Goal: Task Accomplishment & Management: Complete application form

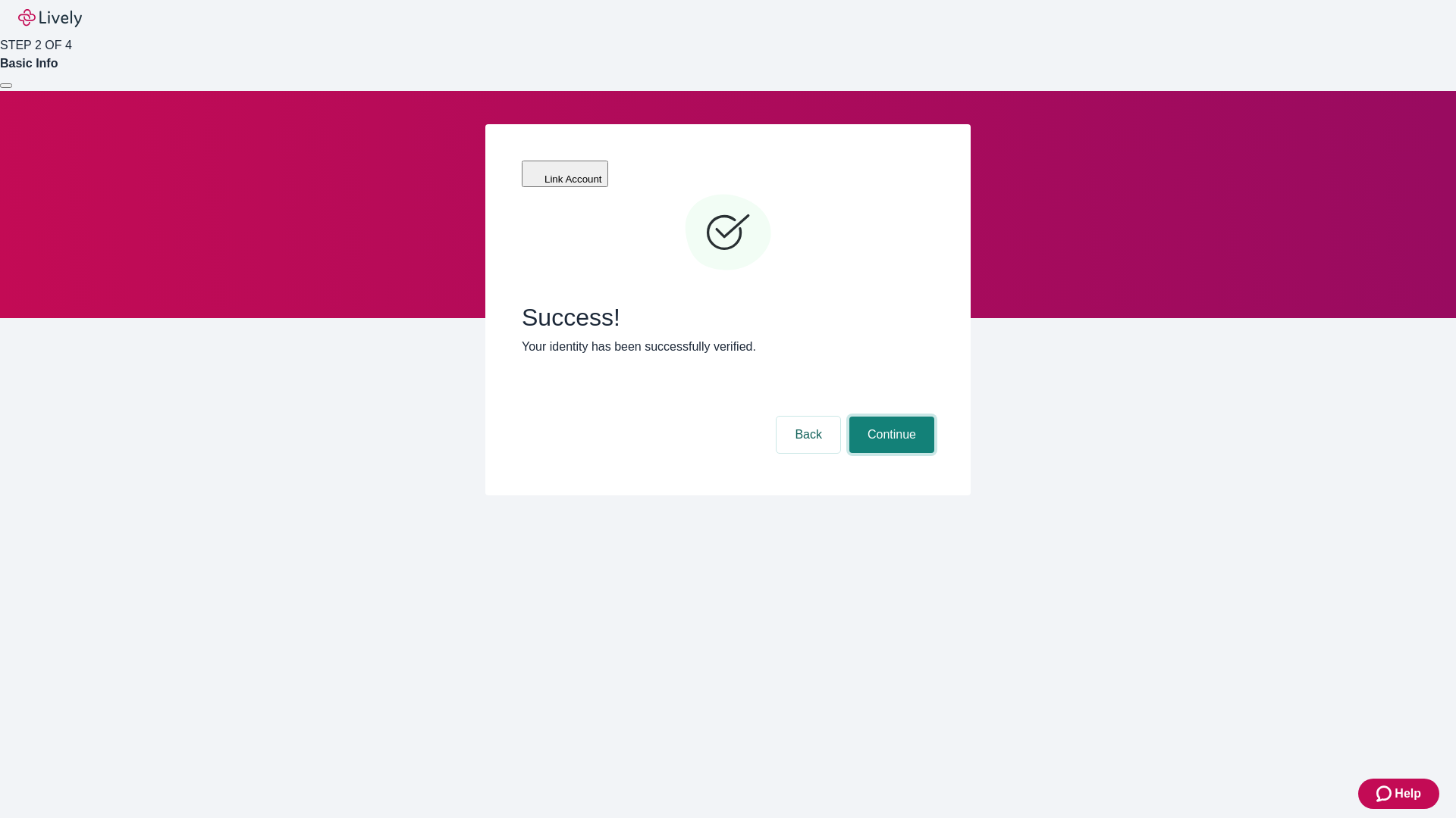
click at [890, 417] on button "Continue" at bounding box center [892, 435] width 85 height 37
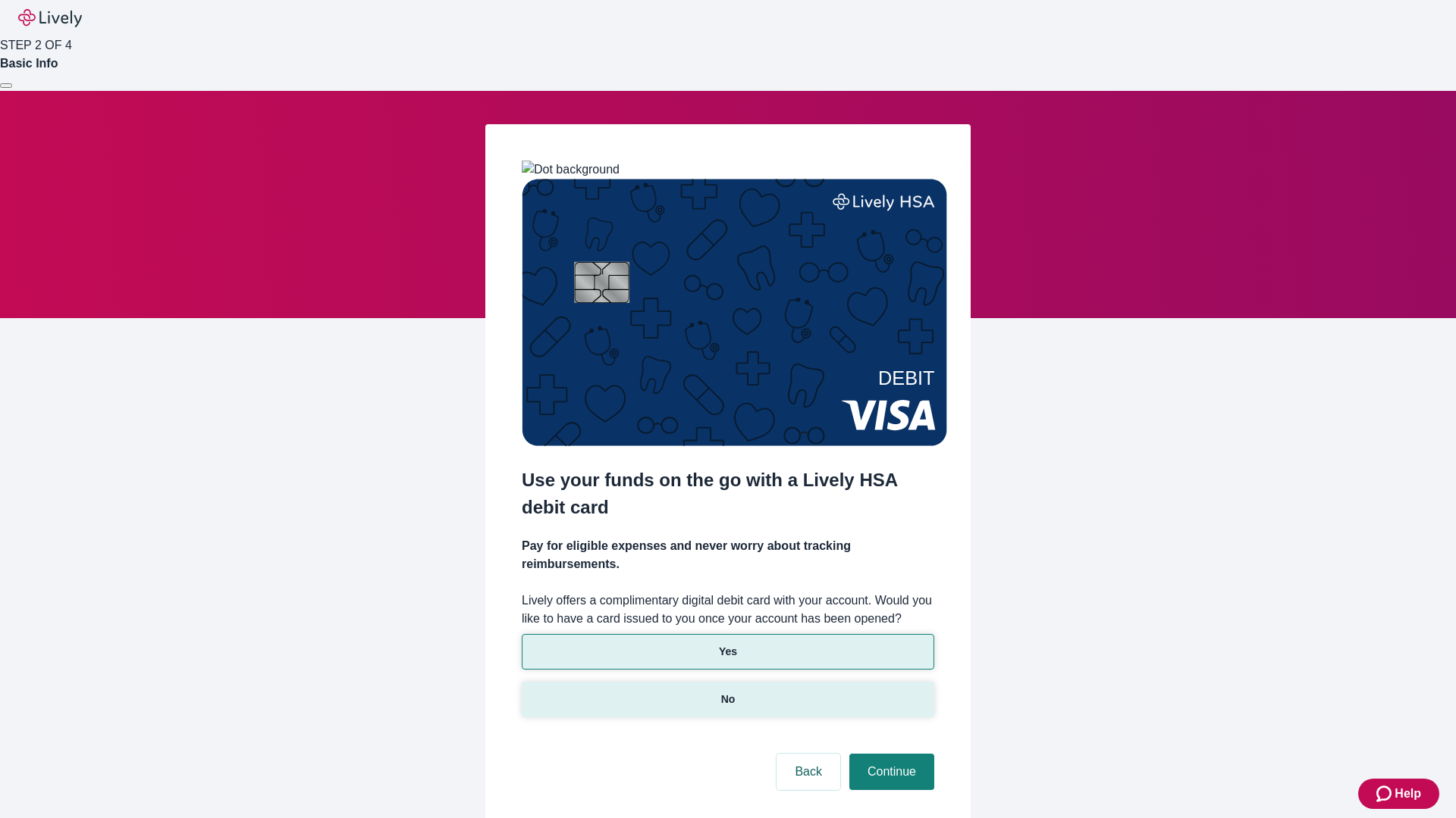
click at [728, 691] on p "No" at bounding box center [728, 699] width 14 height 16
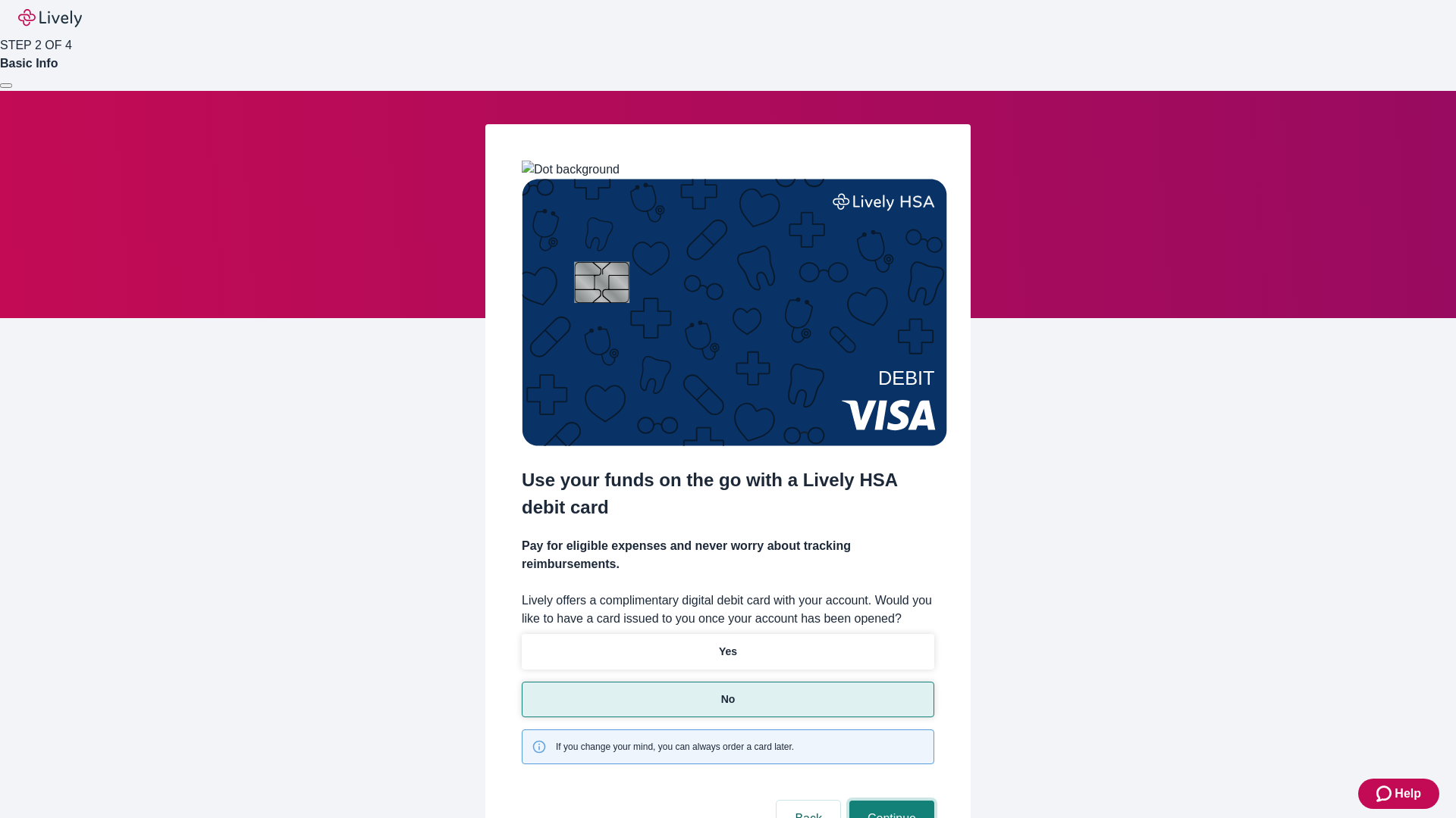
click at [890, 801] on button "Continue" at bounding box center [892, 819] width 85 height 37
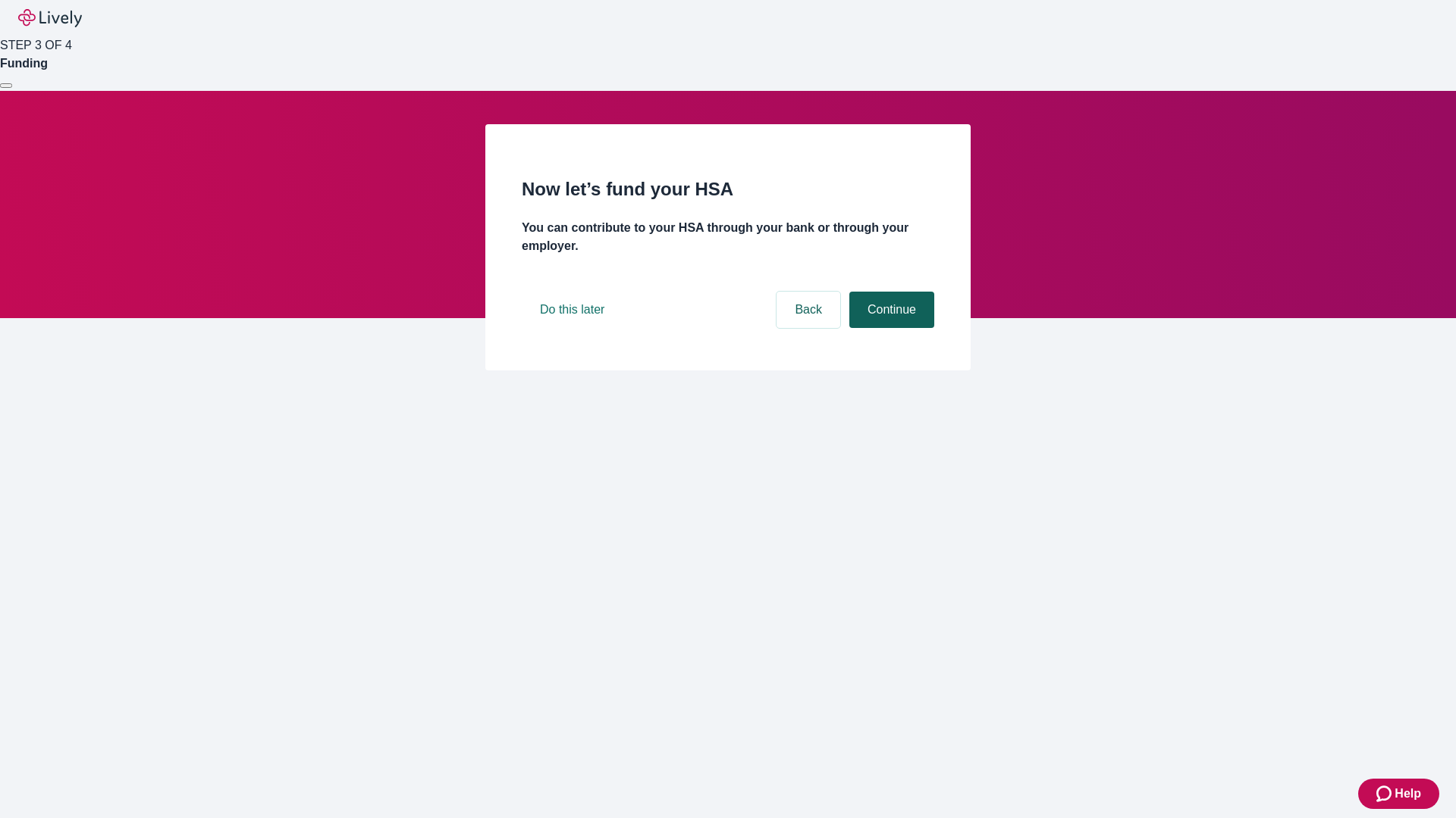
click at [890, 328] on button "Continue" at bounding box center [892, 309] width 85 height 37
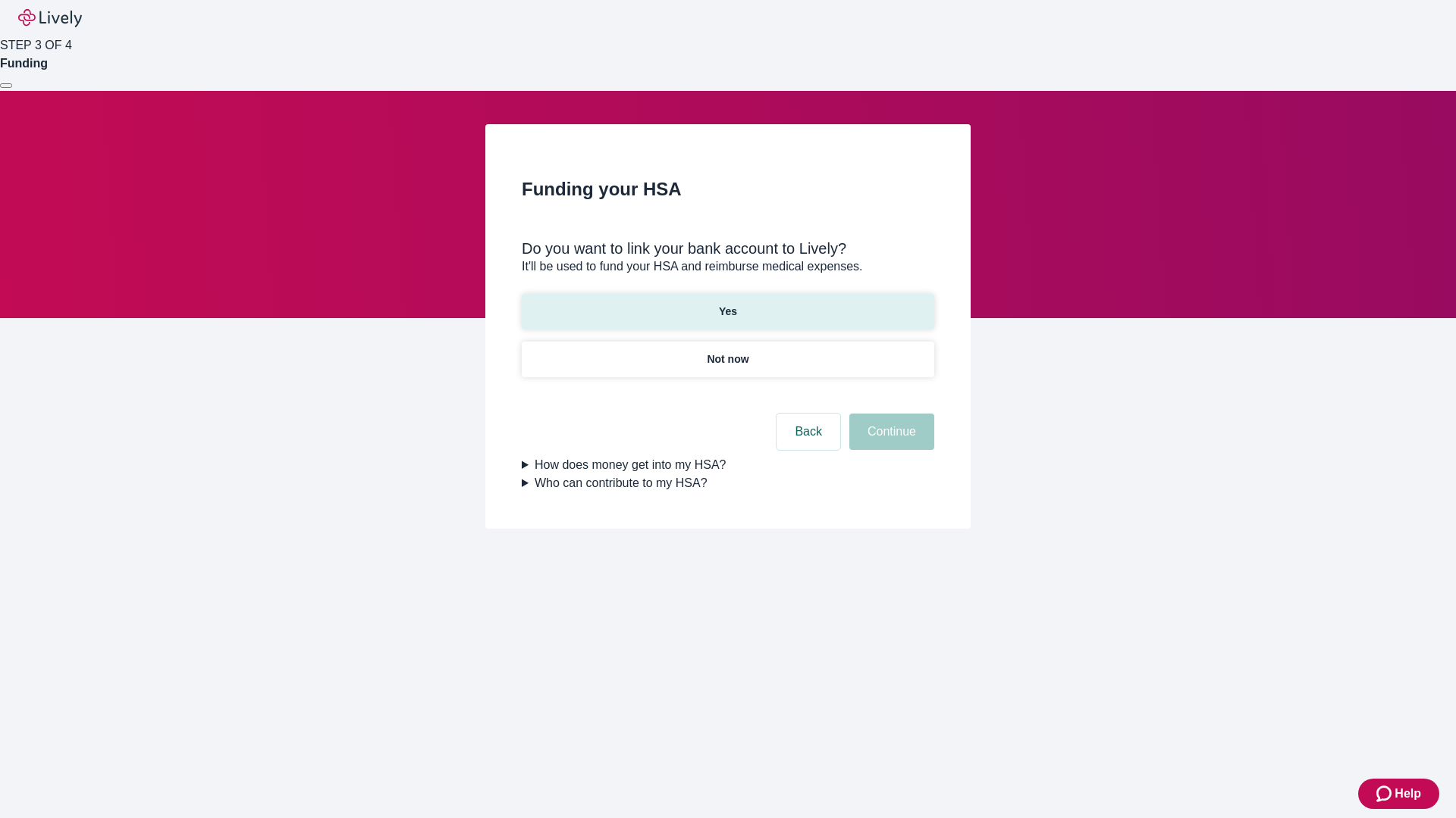
click at [728, 304] on p "Yes" at bounding box center [728, 312] width 18 height 16
click at [890, 413] on button "Continue" at bounding box center [892, 431] width 85 height 37
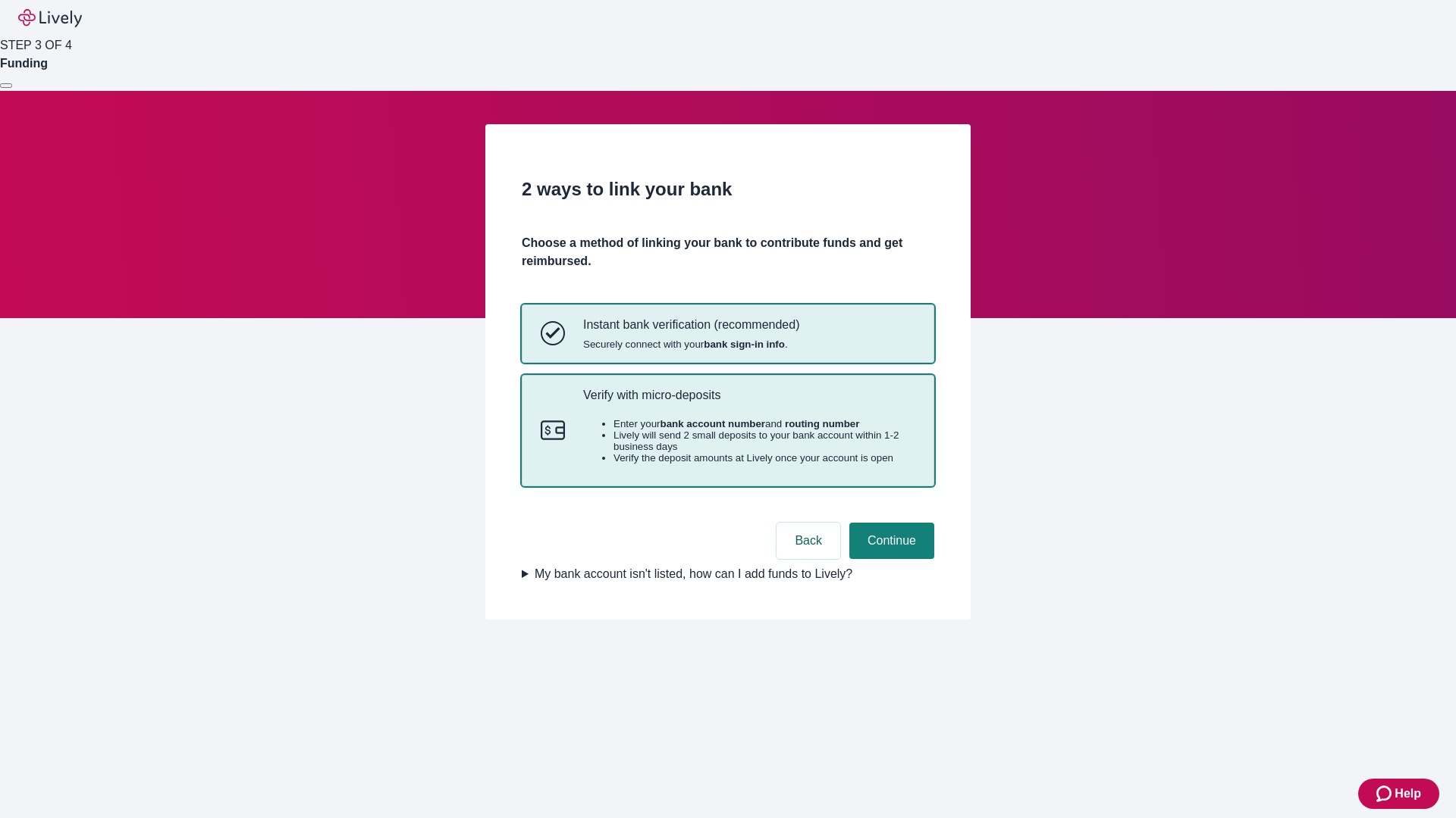
click at [748, 403] on p "Verify with micro-deposits" at bounding box center [749, 395] width 332 height 14
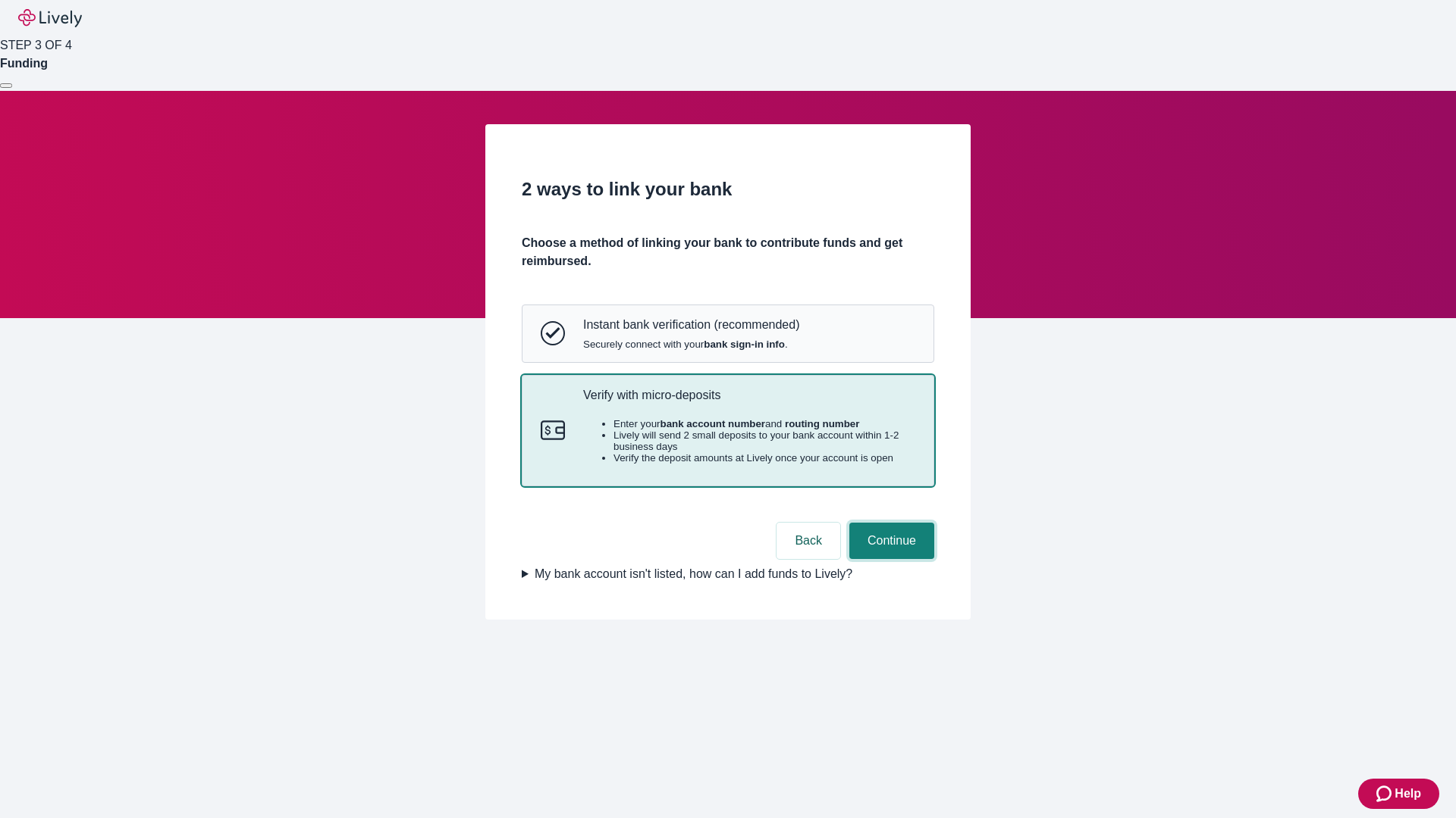
click at [890, 560] on button "Continue" at bounding box center [892, 541] width 85 height 37
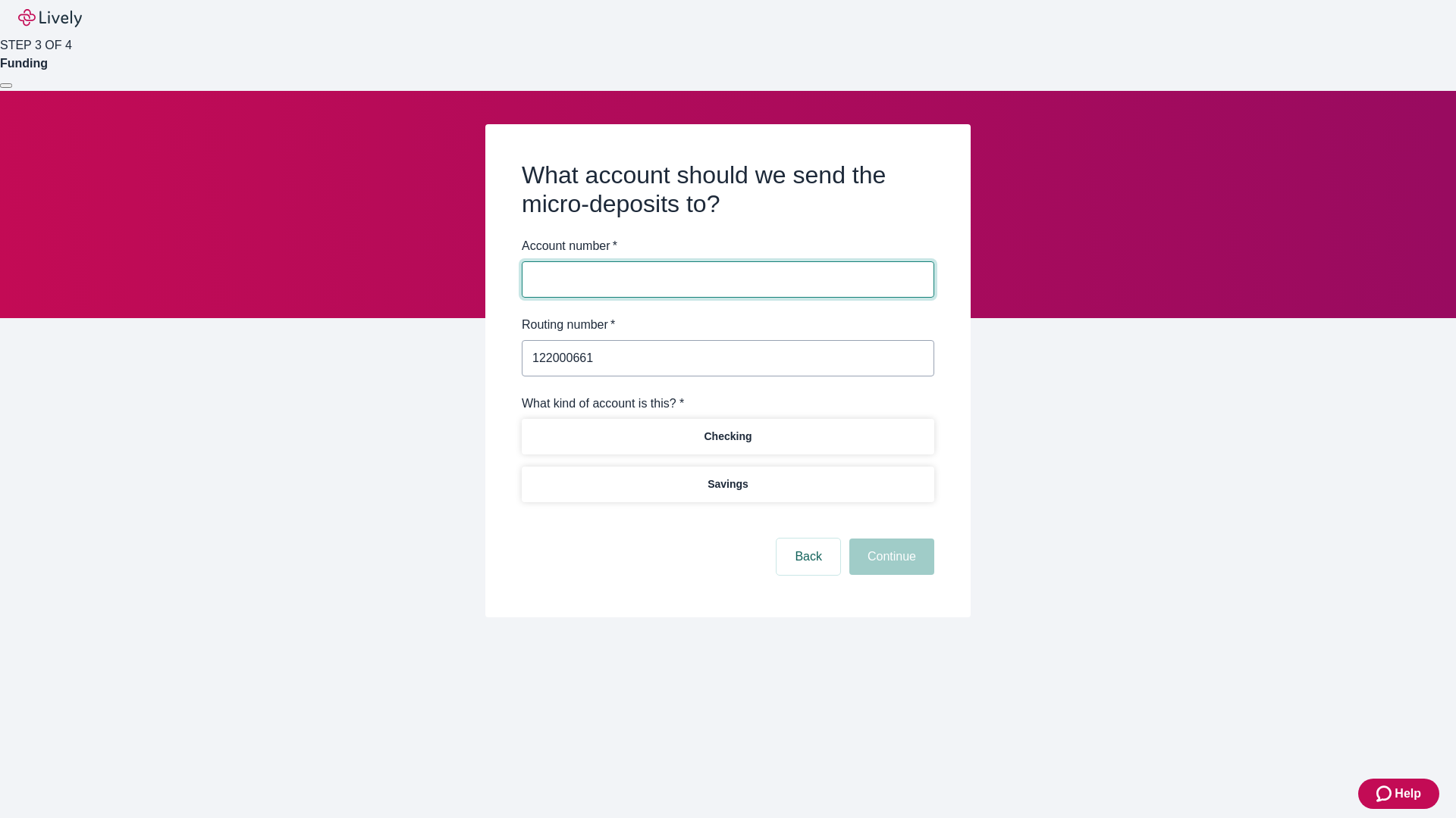
type input "122000661"
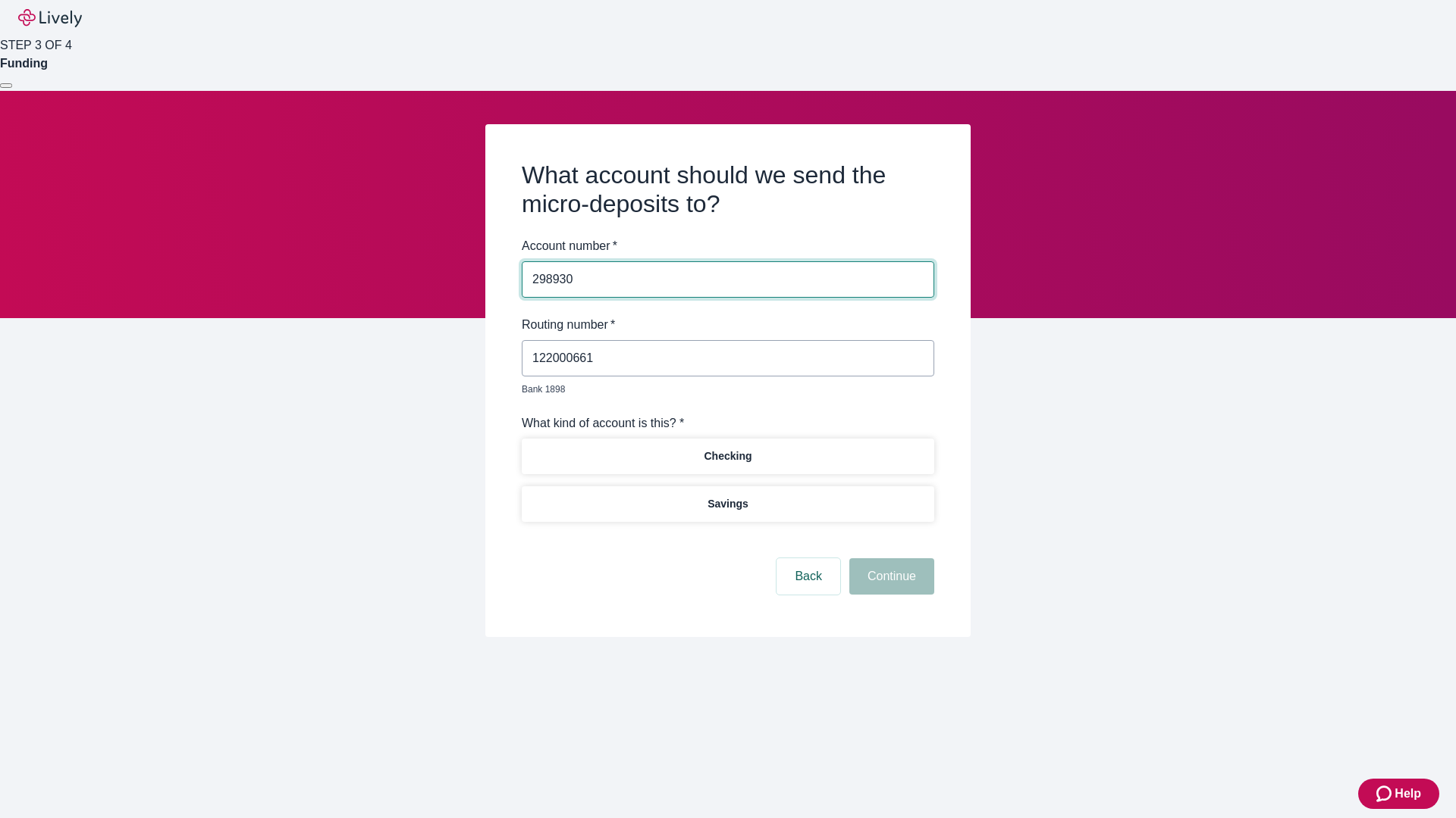
type input "298930"
click at [728, 448] on p "Checking" at bounding box center [728, 456] width 48 height 16
click at [890, 560] on button "Continue" at bounding box center [892, 577] width 85 height 37
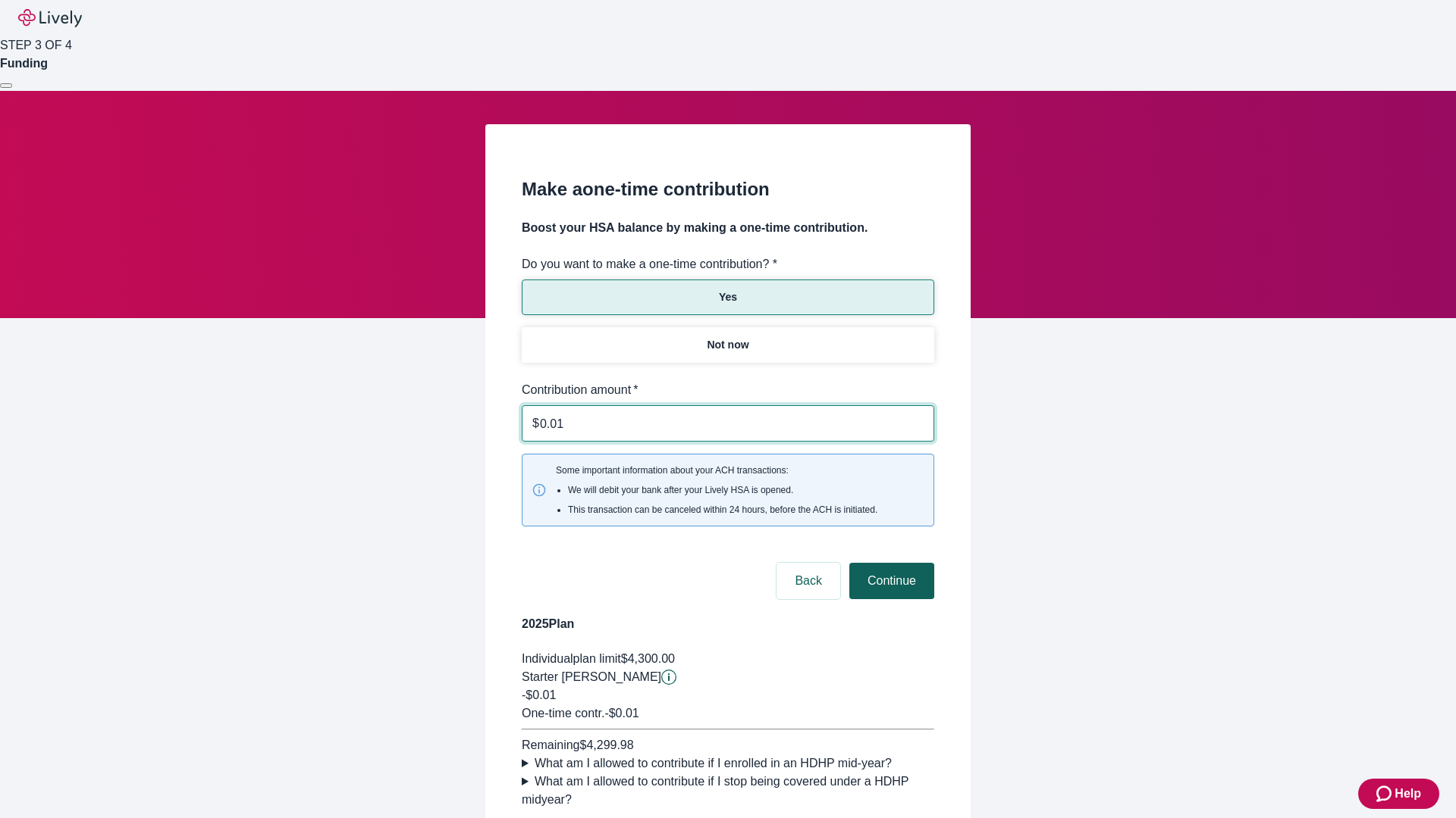
type input "0.01"
click at [890, 563] on button "Continue" at bounding box center [892, 581] width 85 height 37
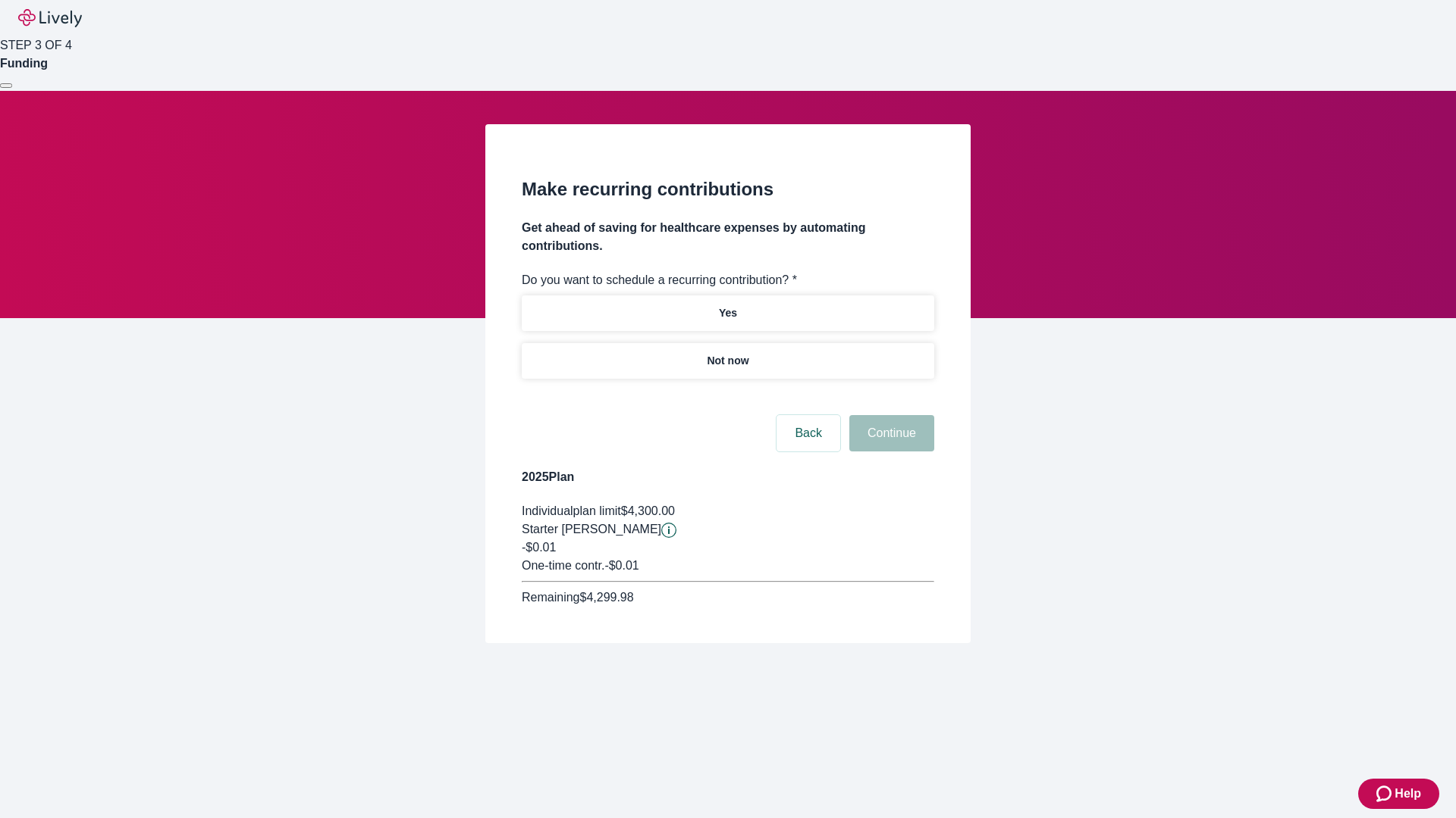
click at [728, 353] on p "Not now" at bounding box center [728, 361] width 42 height 16
click at [890, 415] on button "Continue" at bounding box center [892, 433] width 85 height 37
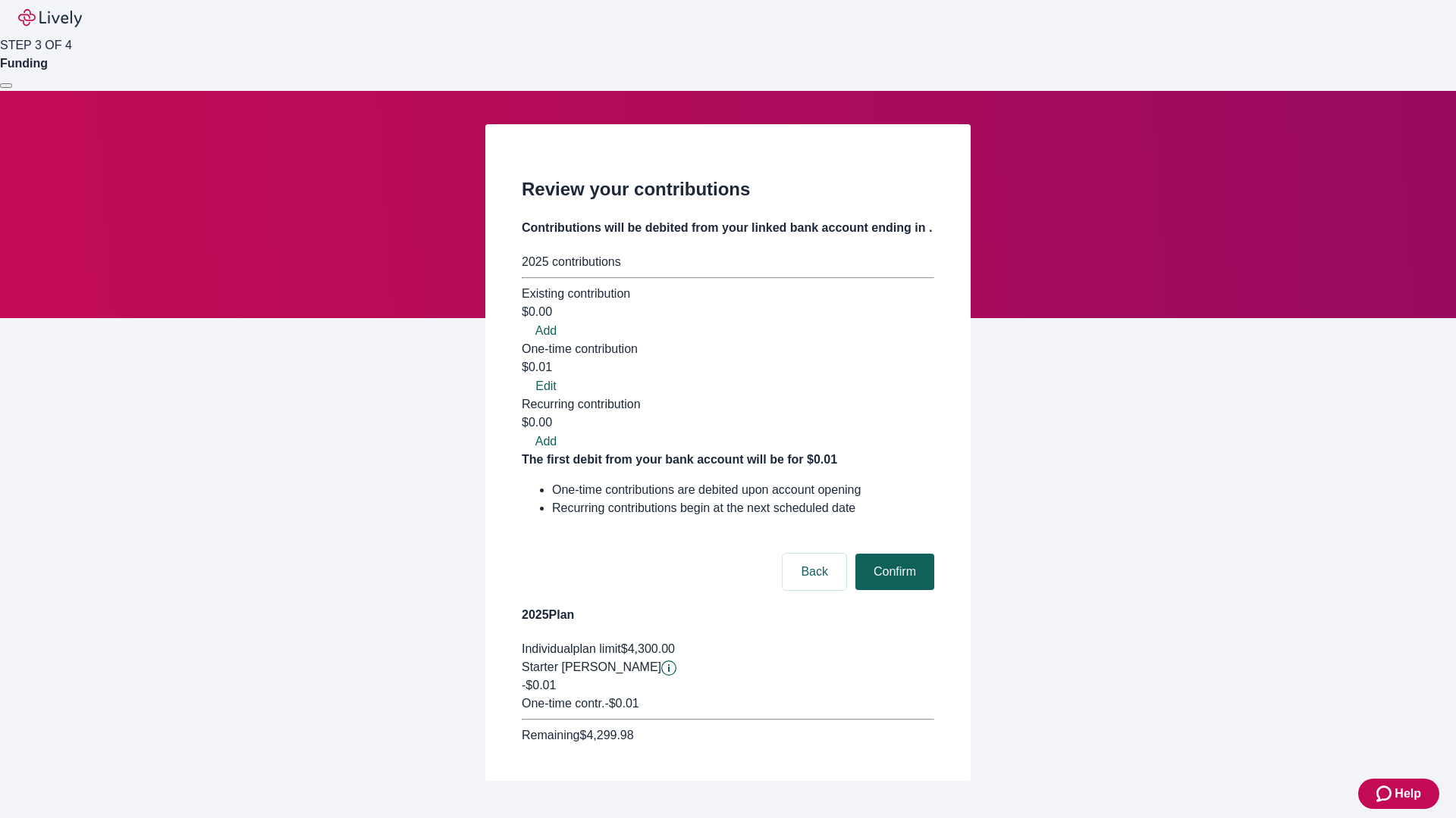
click at [893, 554] on button "Confirm" at bounding box center [894, 572] width 78 height 37
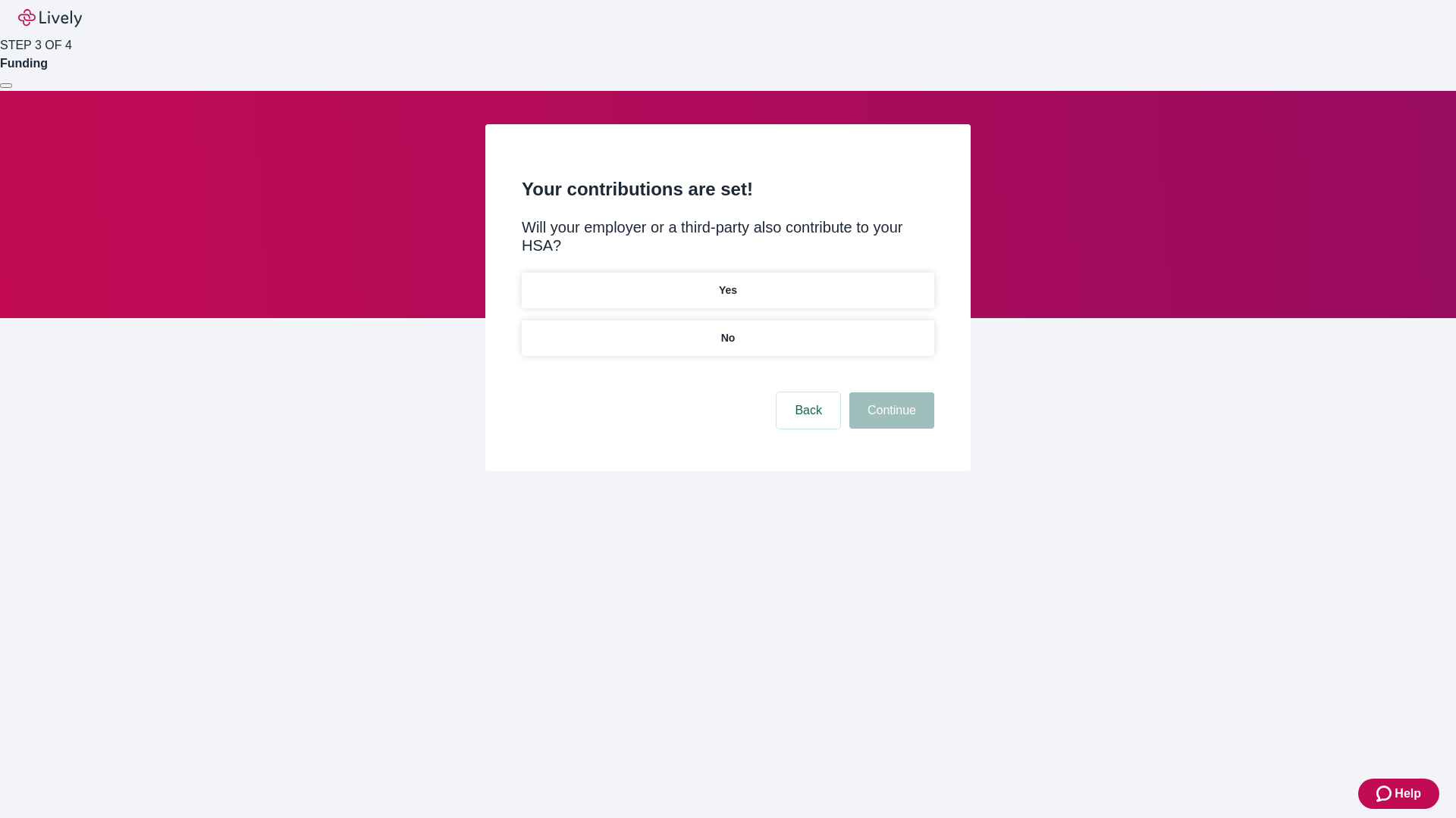
click at [728, 331] on p "No" at bounding box center [728, 339] width 14 height 16
click at [890, 393] on button "Continue" at bounding box center [892, 411] width 85 height 37
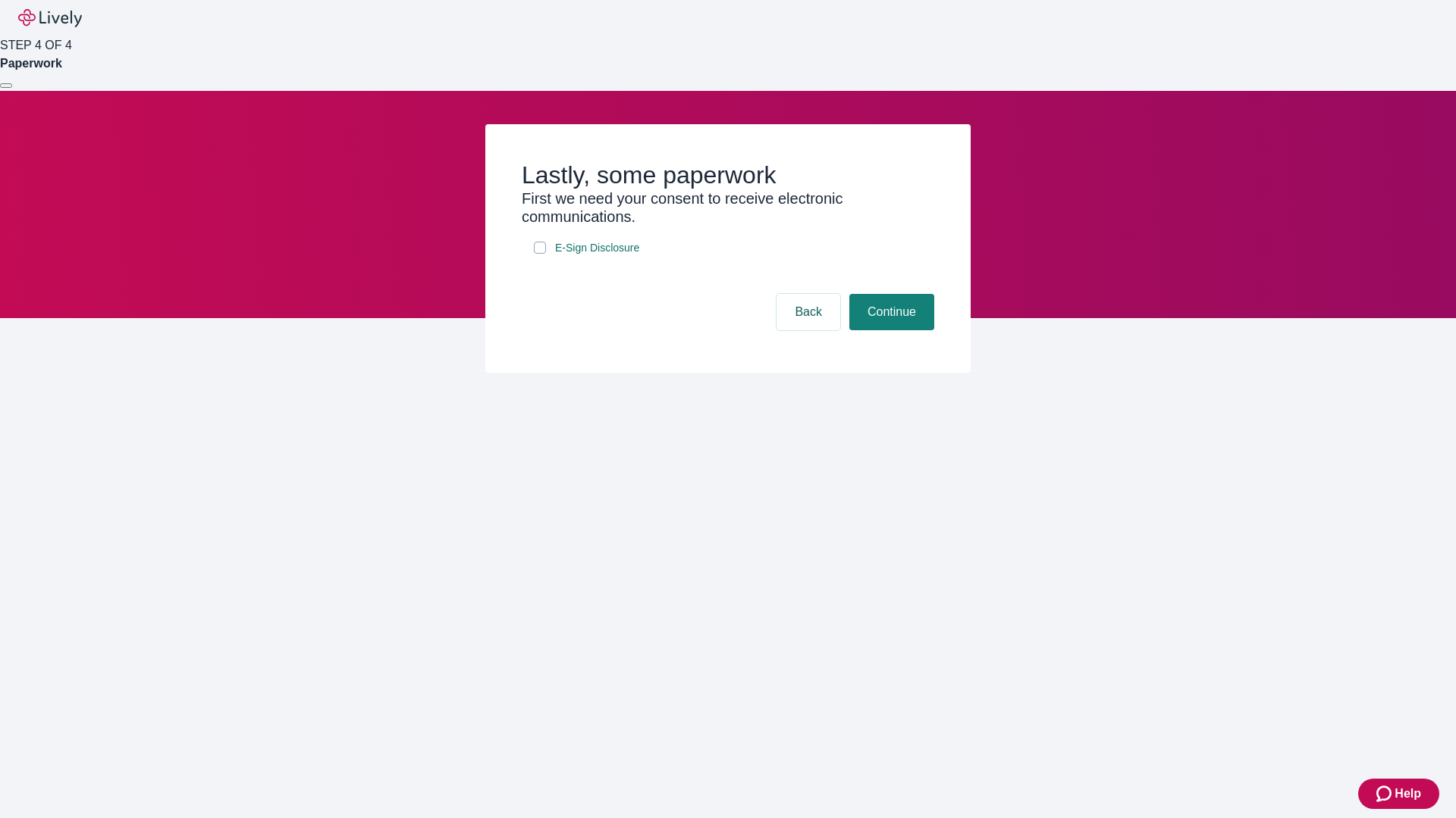
click at [540, 254] on input "E-Sign Disclosure" at bounding box center [540, 248] width 12 height 12
checkbox input "true"
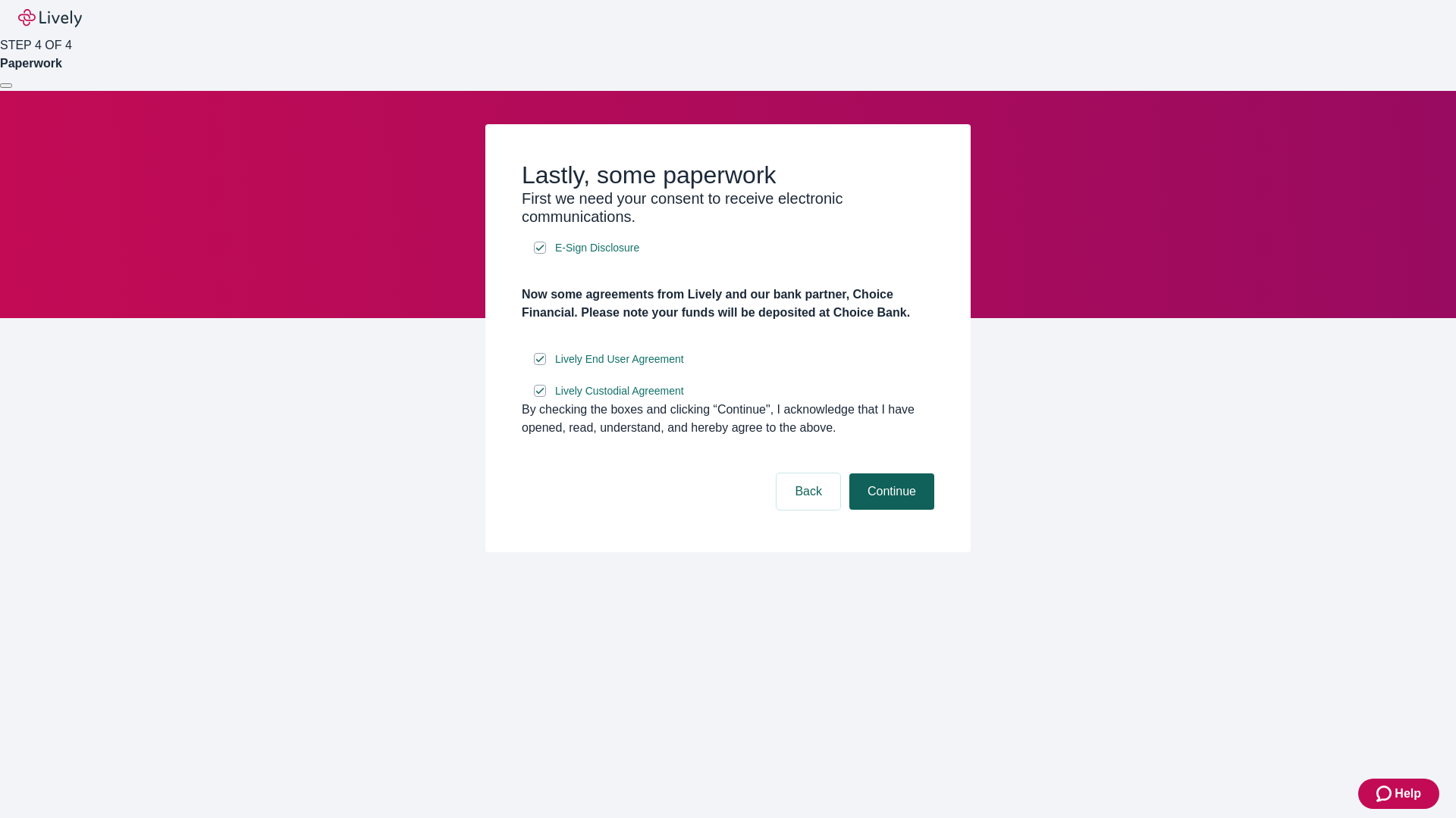
click at [890, 510] on button "Continue" at bounding box center [892, 492] width 85 height 37
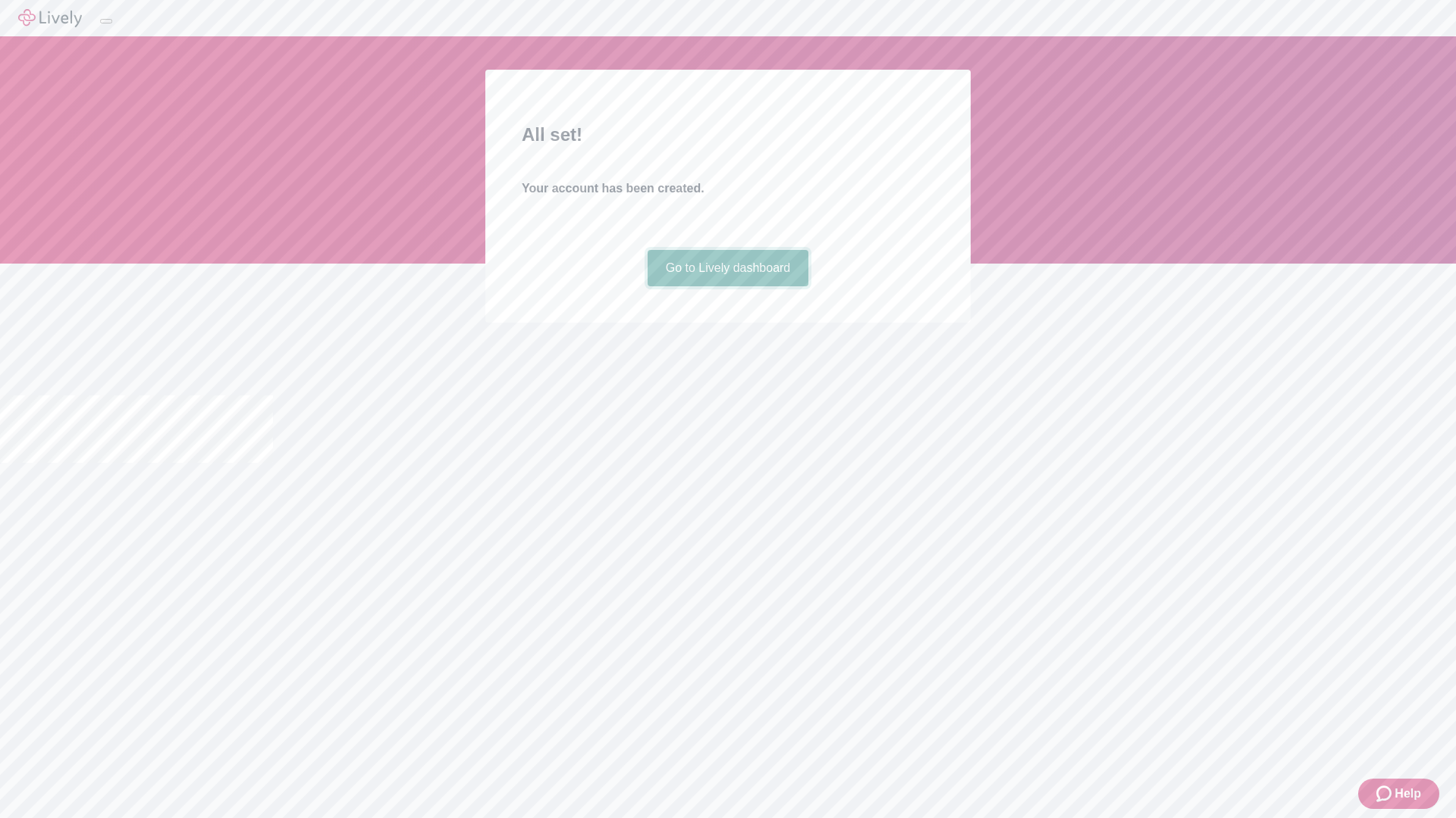
click at [728, 286] on link "Go to Lively dashboard" at bounding box center [728, 268] width 161 height 37
